Goal: Task Accomplishment & Management: Use online tool/utility

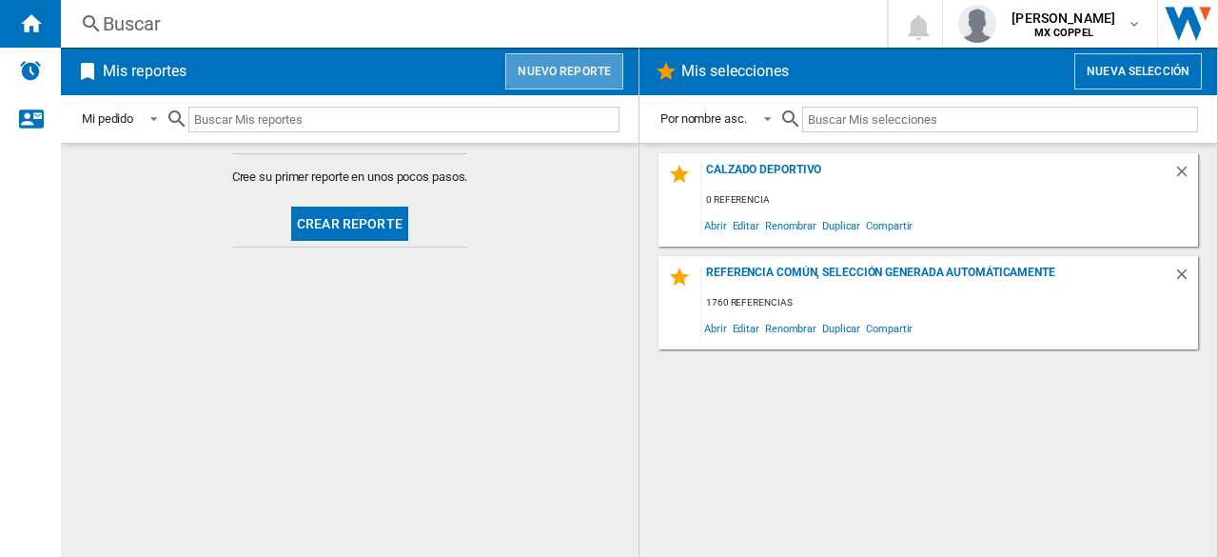
click at [578, 62] on button "Nuevo reporte" at bounding box center [564, 71] width 118 height 36
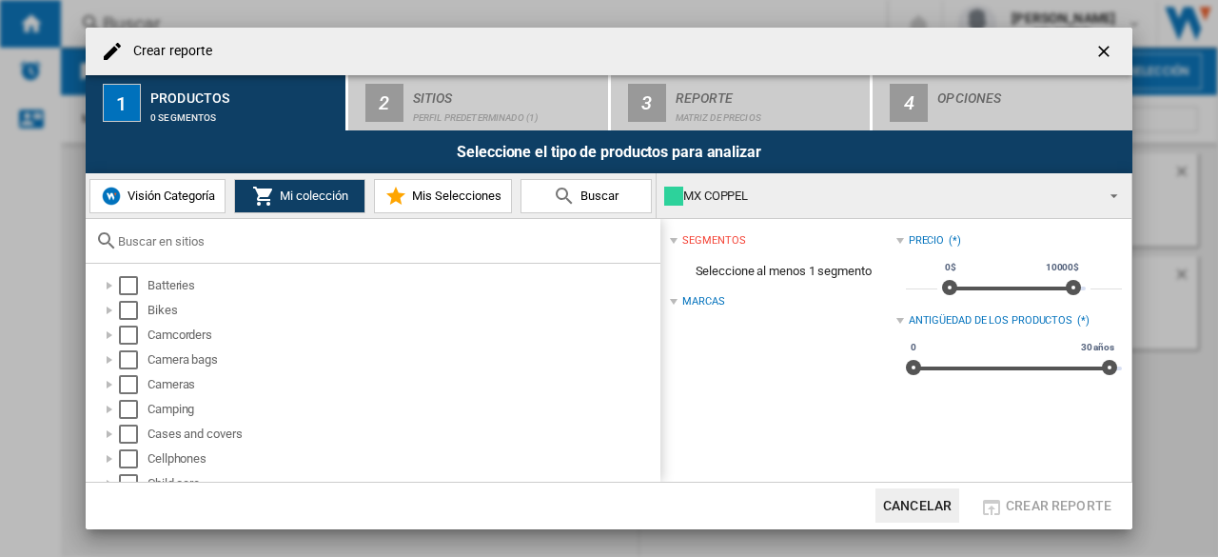
click at [259, 239] on input "text" at bounding box center [384, 241] width 533 height 14
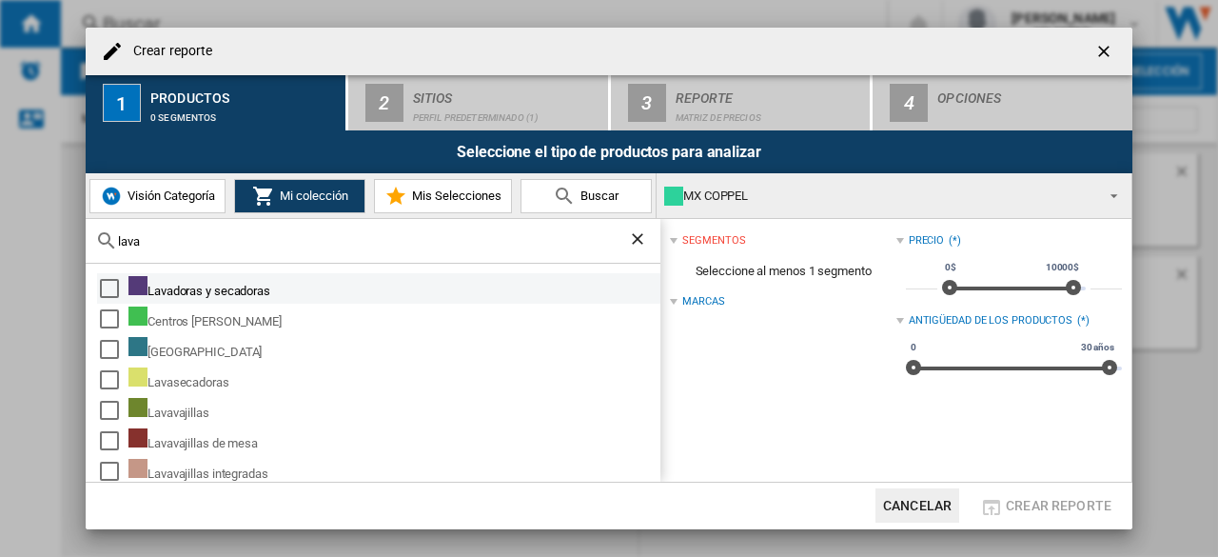
type input "lava"
click at [109, 286] on div "Select" at bounding box center [109, 288] width 19 height 19
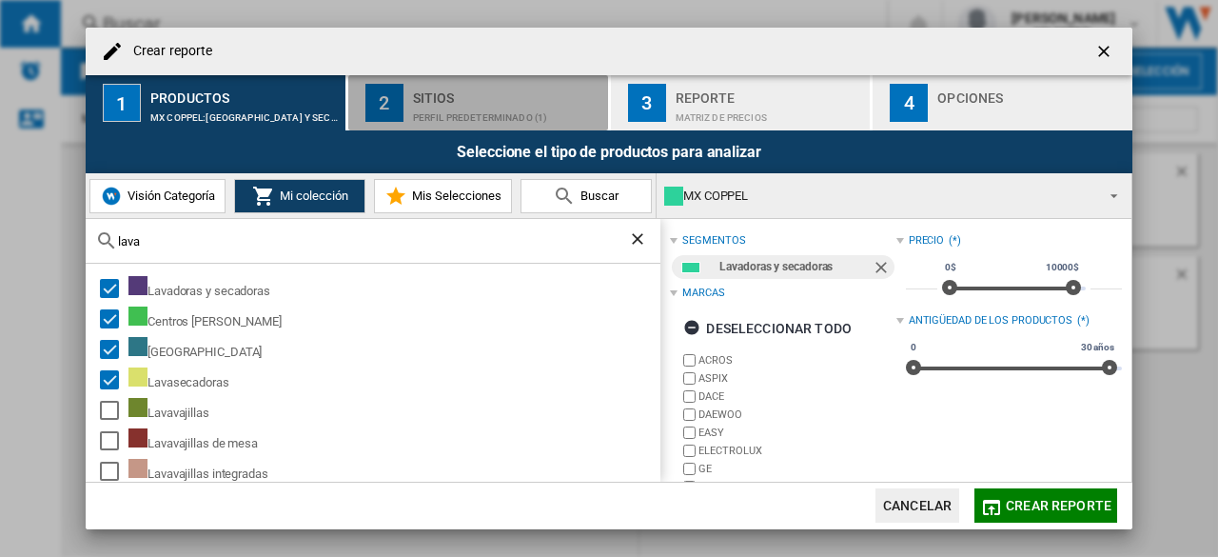
click at [447, 111] on div "Perfil predeterminado (1)" at bounding box center [507, 113] width 188 height 20
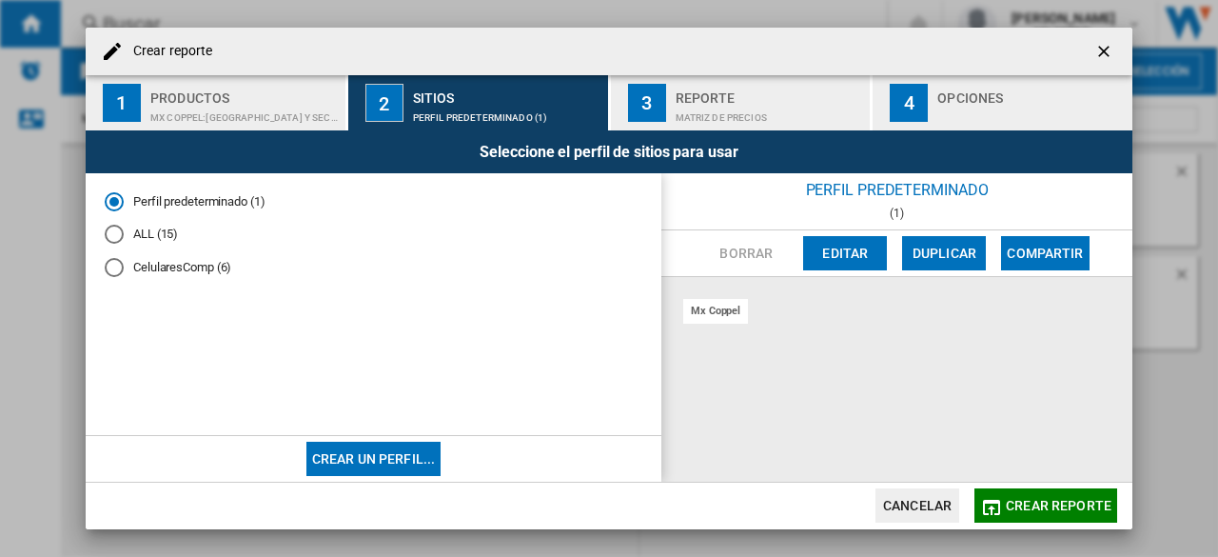
click at [157, 239] on md-radio-button "ALL (15)" at bounding box center [374, 235] width 538 height 18
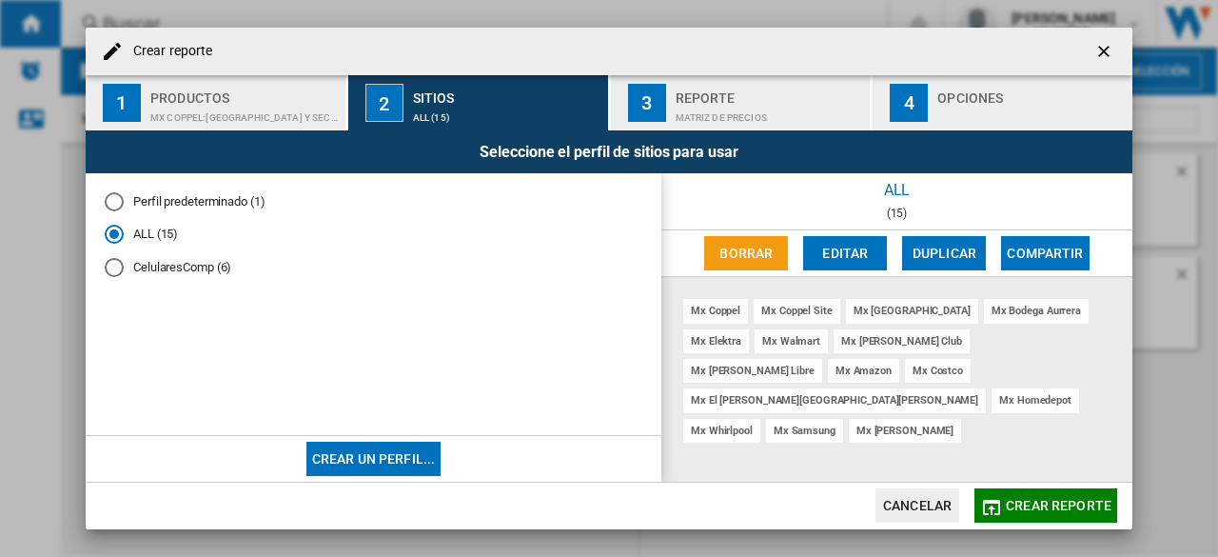
click at [775, 107] on div "Matriz de precios" at bounding box center [770, 113] width 188 height 20
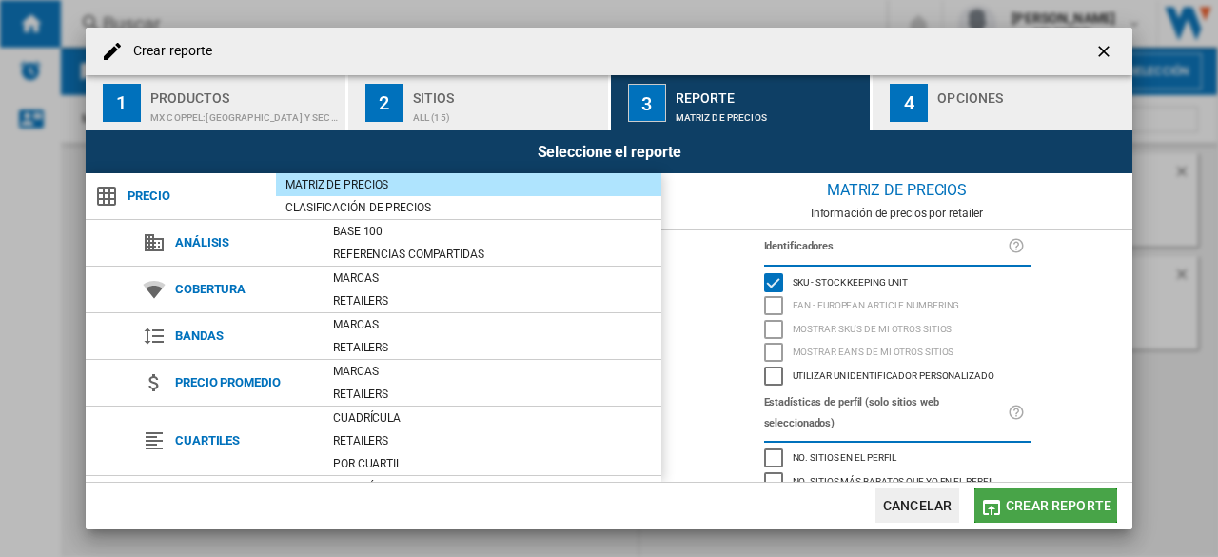
click at [1048, 510] on span "Crear reporte" at bounding box center [1059, 505] width 106 height 15
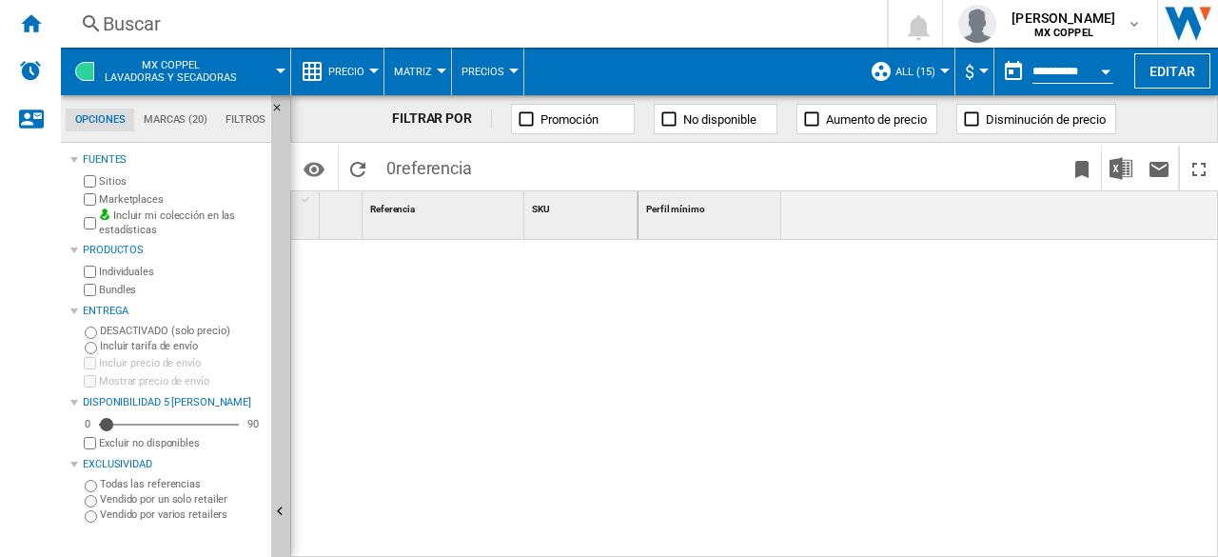
click at [1064, 83] on md-datepicker "**********" at bounding box center [1063, 71] width 136 height 38
click at [1077, 72] on input "**********" at bounding box center [1073, 74] width 81 height 17
click at [356, 63] on button "Precio" at bounding box center [351, 72] width 46 height 48
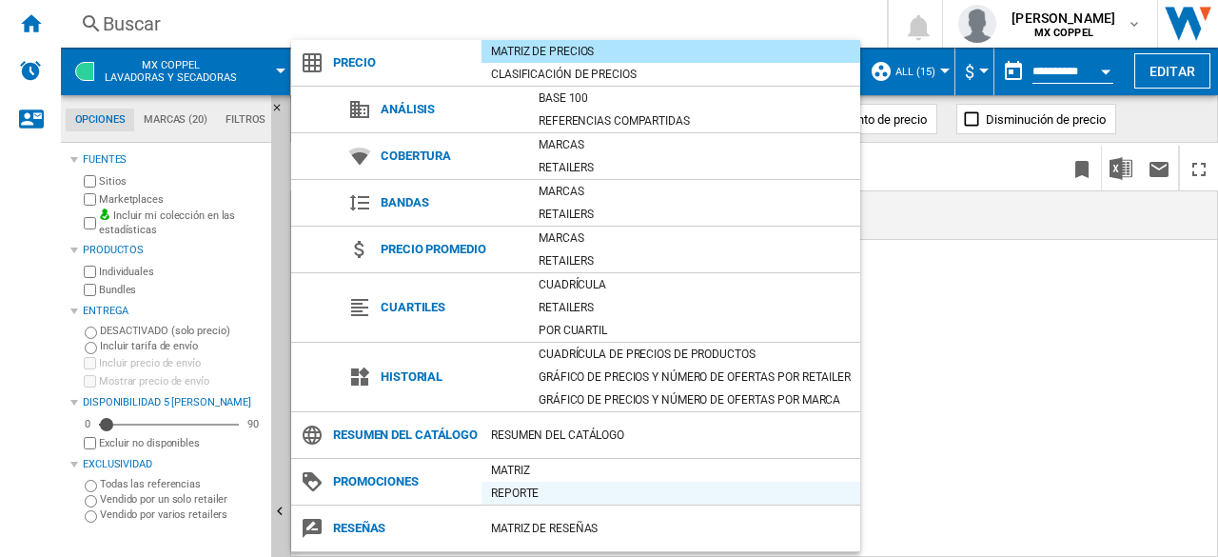
click at [525, 485] on div "Reporte" at bounding box center [671, 493] width 379 height 19
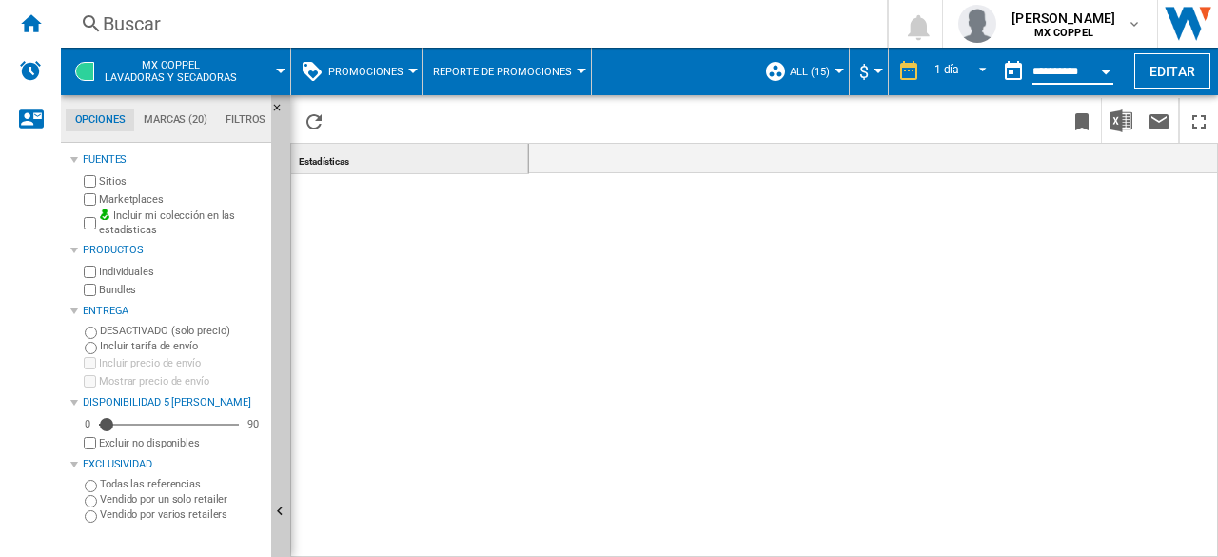
click at [1085, 69] on input "**********" at bounding box center [1073, 74] width 81 height 17
click at [1102, 67] on button "Open calendar" at bounding box center [1106, 68] width 34 height 34
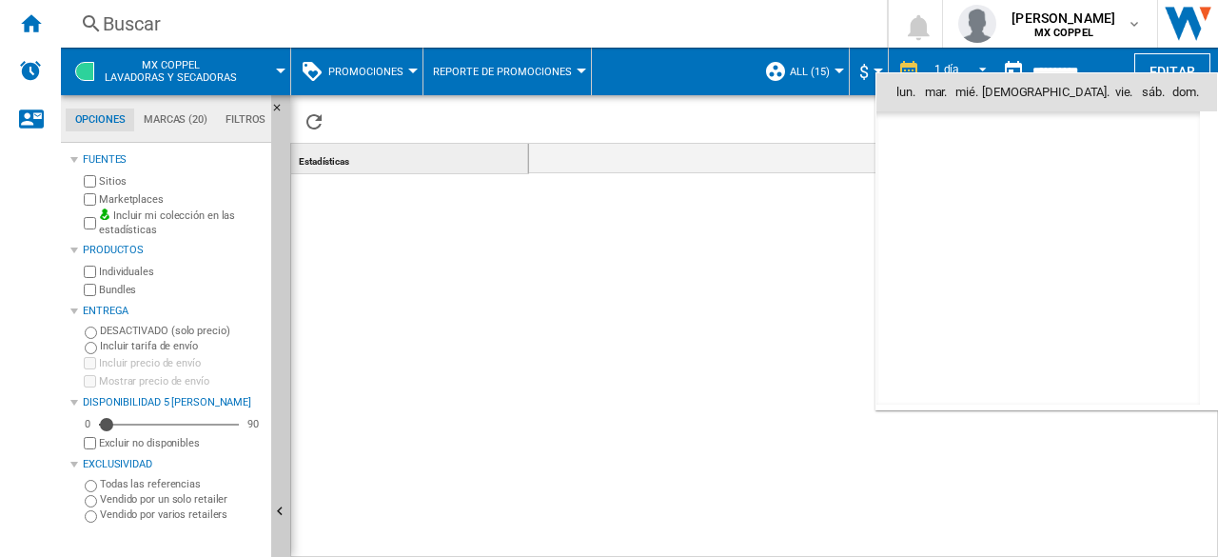
scroll to position [9082, 0]
click at [1163, 173] on span "10" at bounding box center [1164, 175] width 38 height 38
type input "**********"
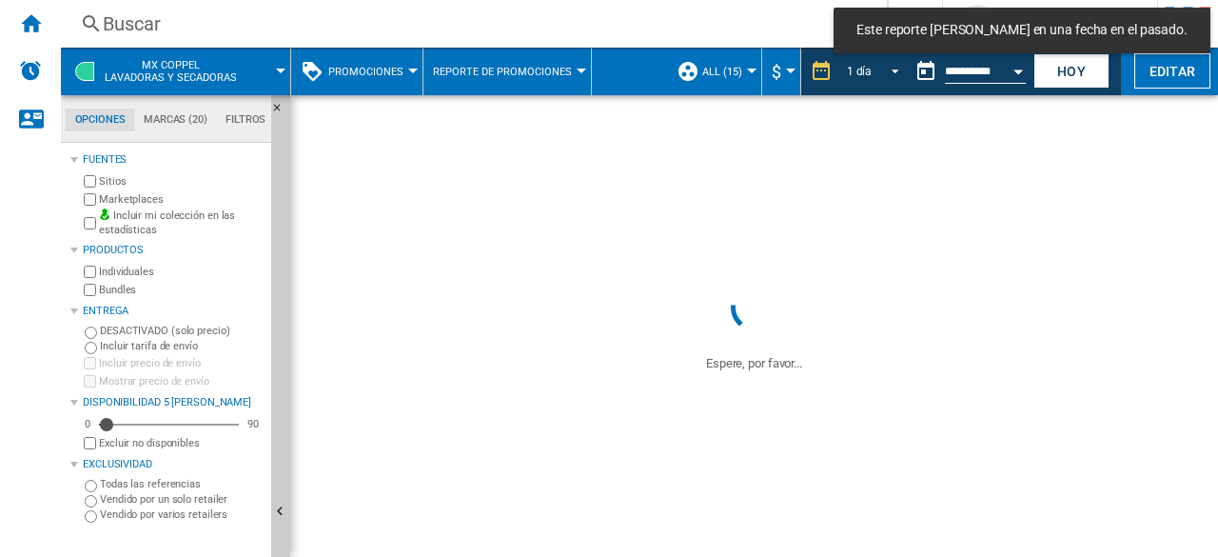
click at [893, 68] on span "REPORTS.WIZARD.STEPS.REPORT.STEPS.REPORT_OPTIONS.PERIOD: 1 día" at bounding box center [890, 69] width 23 height 17
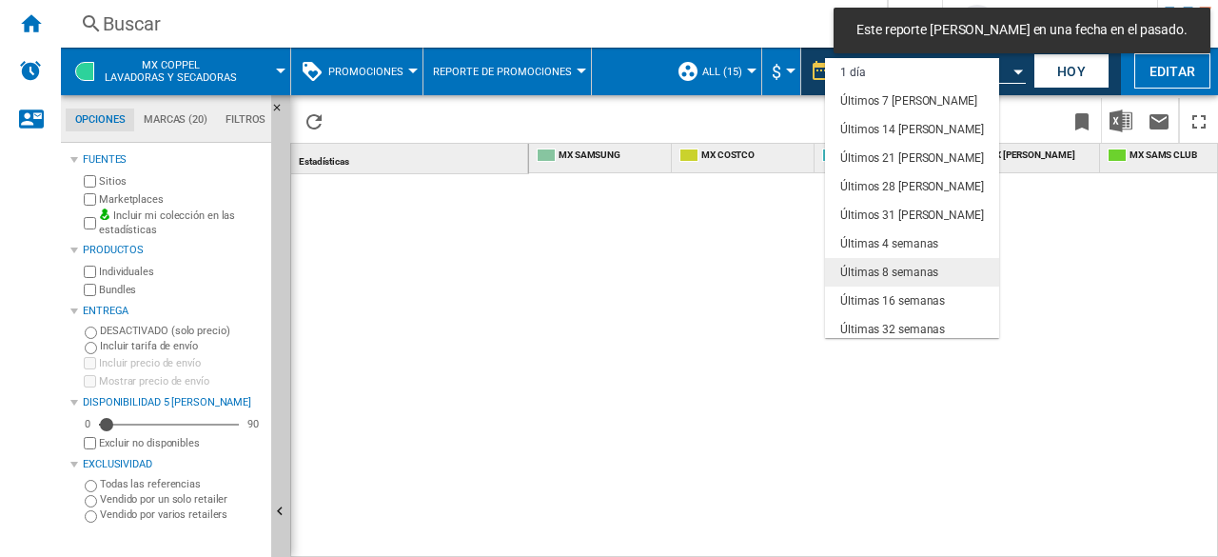
scroll to position [120, 0]
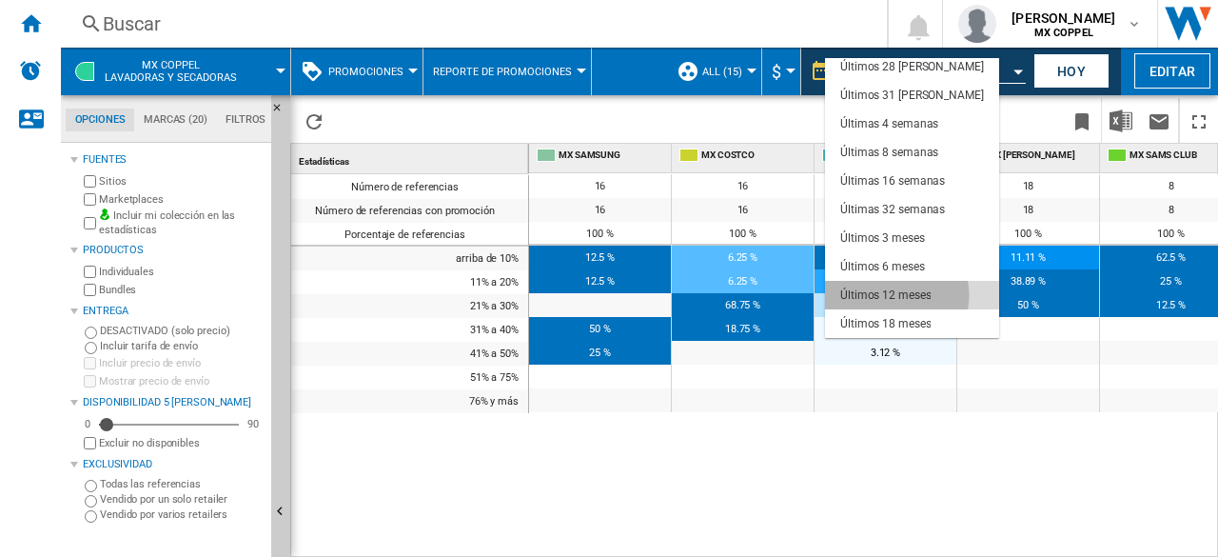
click at [897, 295] on div "Últimos 12 meses" at bounding box center [886, 295] width 90 height 16
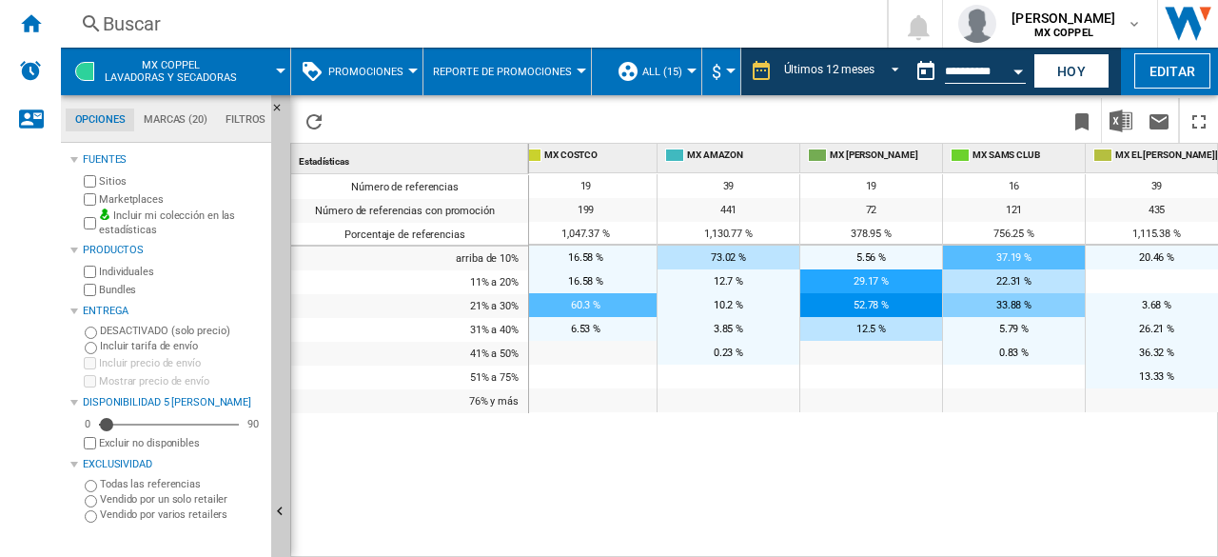
scroll to position [0, 158]
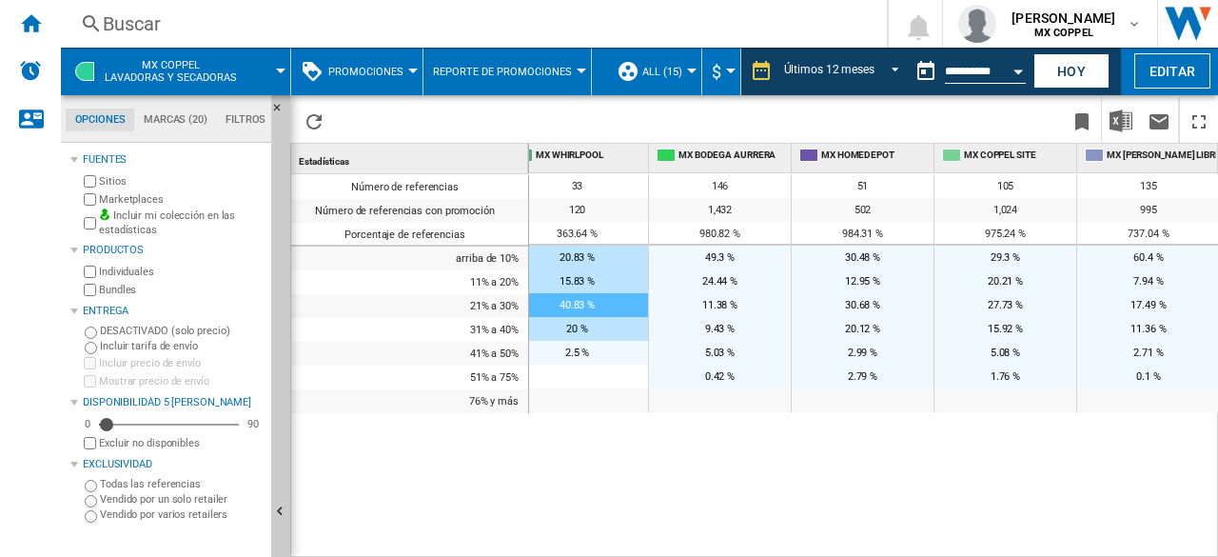
click at [391, 90] on button "Promociones" at bounding box center [370, 72] width 85 height 48
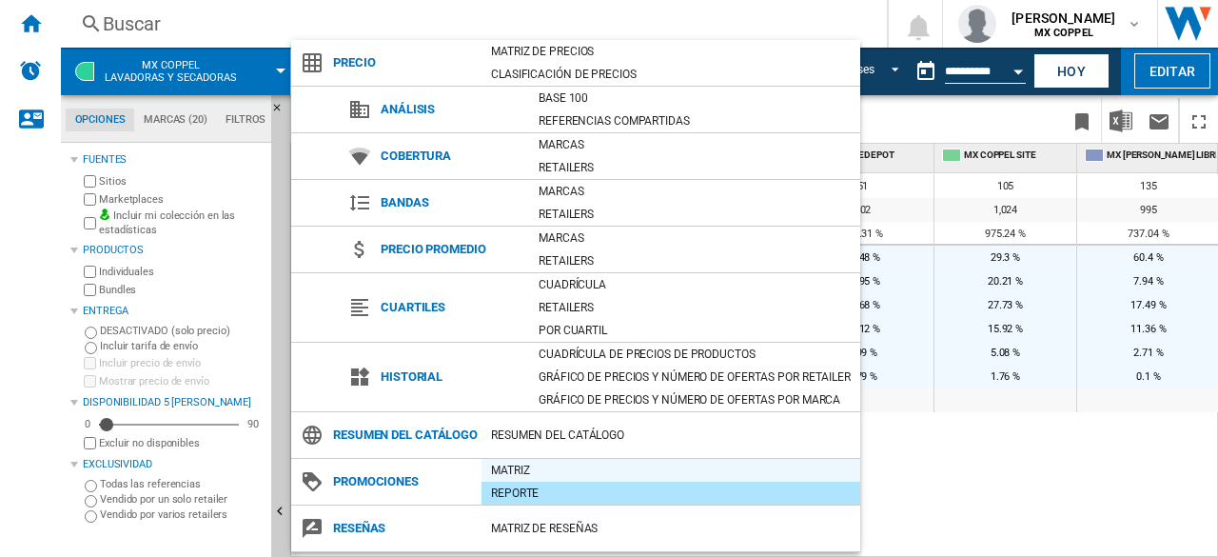
click at [604, 474] on div "Matriz" at bounding box center [671, 470] width 379 height 19
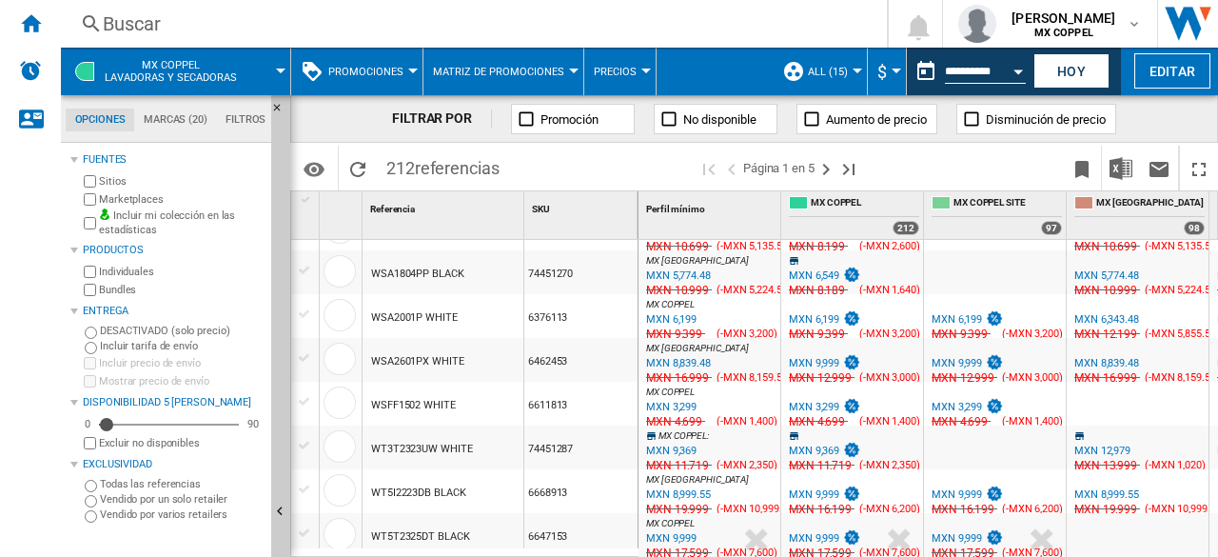
click at [360, 84] on button "Promociones" at bounding box center [370, 72] width 85 height 48
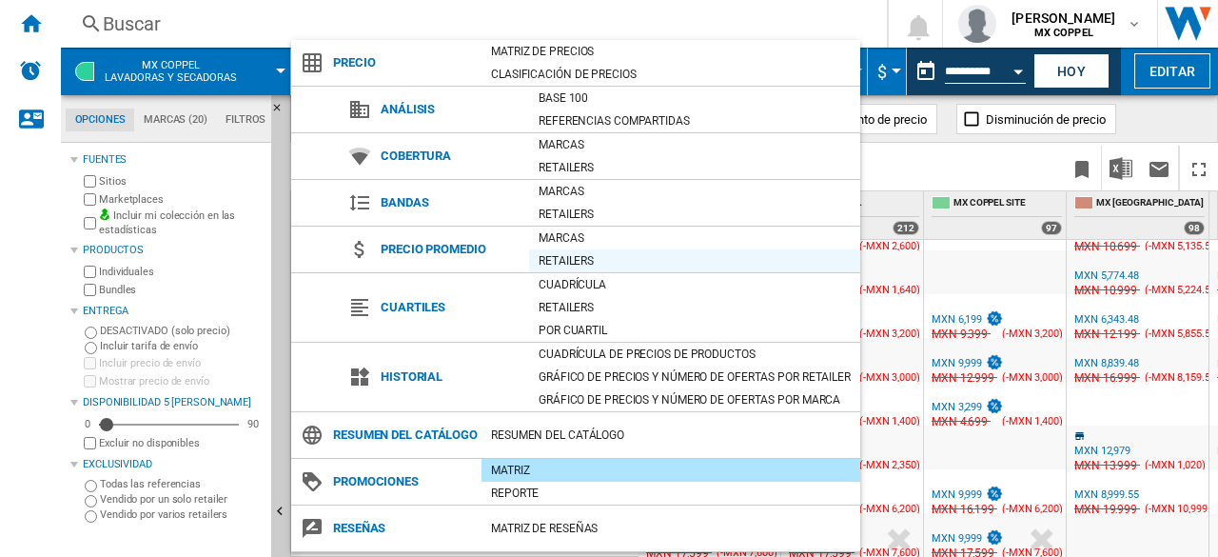
click at [616, 256] on div "Retailers" at bounding box center [694, 260] width 331 height 19
